Goal: Task Accomplishment & Management: Manage account settings

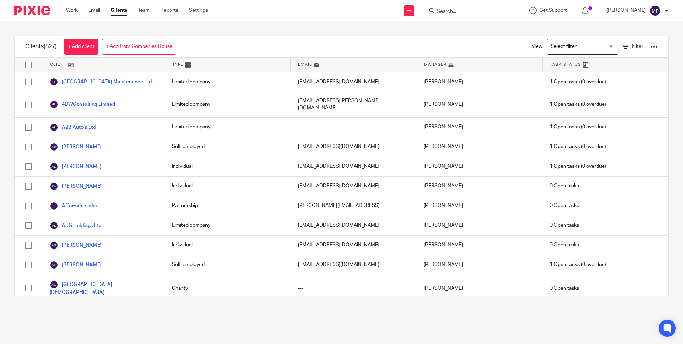
click at [471, 11] on input "Search" at bounding box center [468, 12] width 64 height 6
type input "fib"
click at [470, 25] on link at bounding box center [495, 31] width 121 height 16
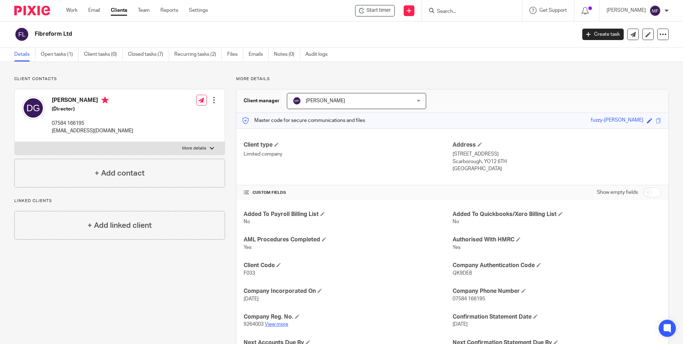
click at [278, 325] on link "View more" at bounding box center [277, 324] width 24 height 5
click at [54, 55] on link "Open tasks (1)" at bounding box center [60, 55] width 38 height 14
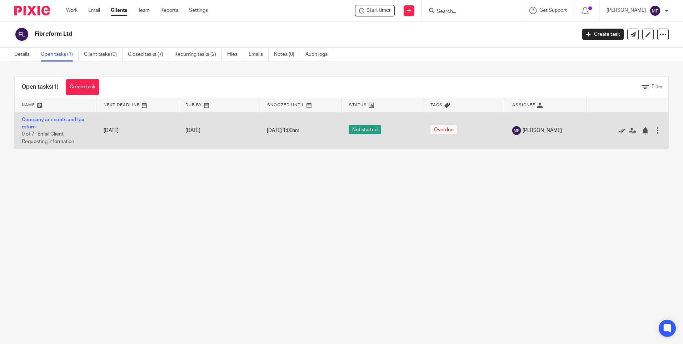
click at [619, 130] on icon at bounding box center [622, 130] width 7 height 7
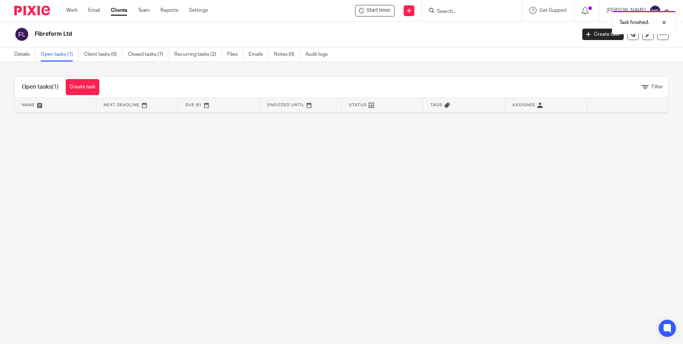
click at [458, 10] on div "Task finished." at bounding box center [509, 20] width 334 height 27
click at [456, 11] on input "Search" at bounding box center [468, 12] width 64 height 6
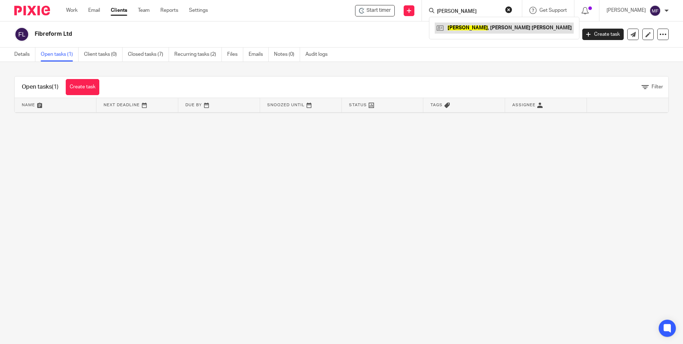
type input "Coletta"
click at [480, 29] on link at bounding box center [504, 28] width 139 height 11
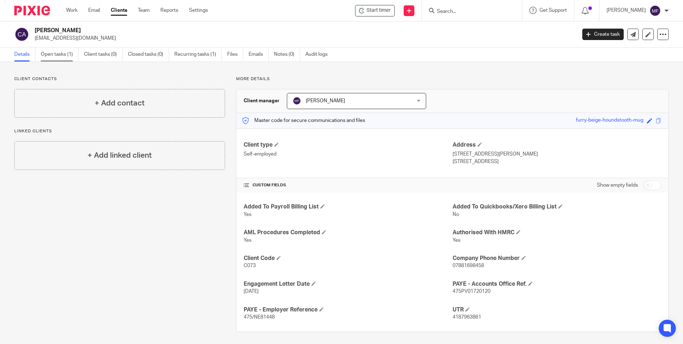
click at [56, 54] on link "Open tasks (1)" at bounding box center [60, 55] width 38 height 14
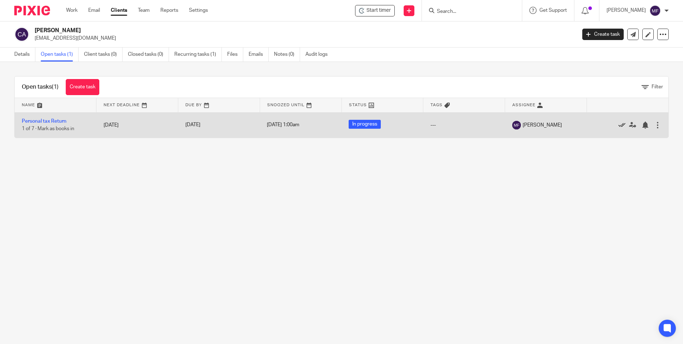
click at [619, 123] on icon at bounding box center [622, 124] width 7 height 7
